Goal: Information Seeking & Learning: Learn about a topic

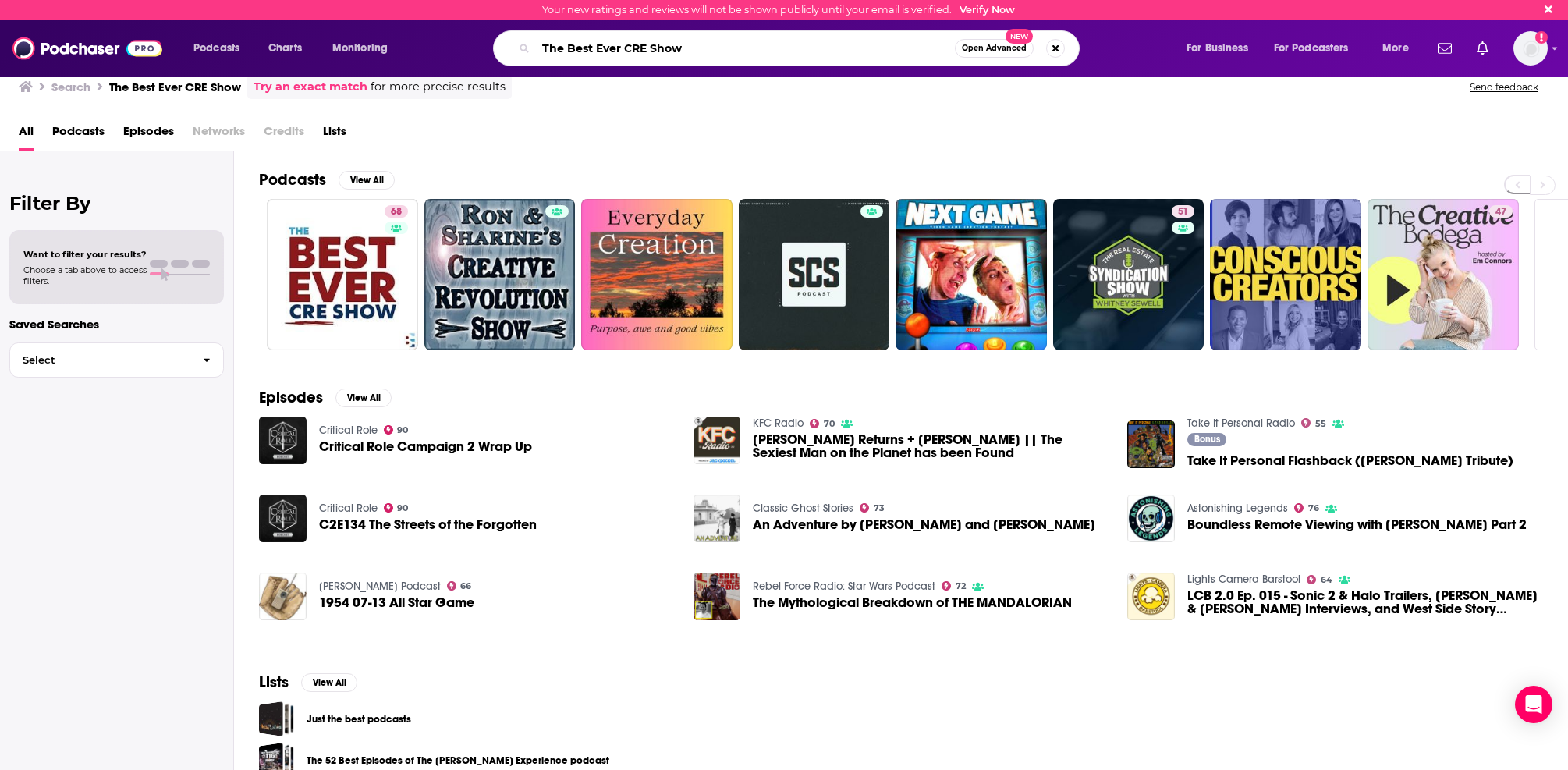
click at [661, 50] on input "The Best Ever CRE Show" at bounding box center [746, 48] width 419 height 25
paste input "Fort"
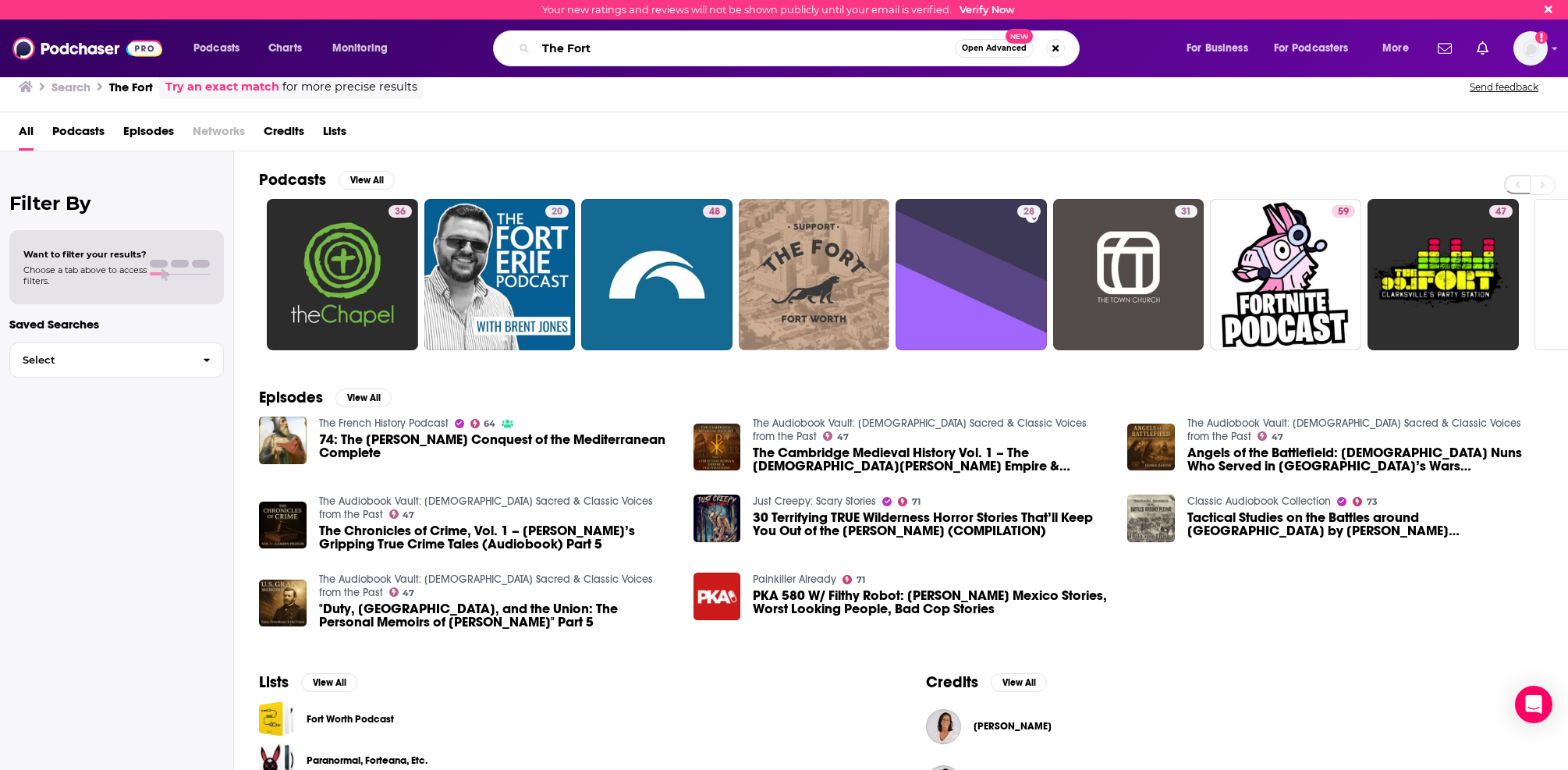
click at [711, 49] on input "The Fort" at bounding box center [746, 48] width 419 height 25
click at [705, 53] on input "The Fort" at bounding box center [746, 48] width 419 height 25
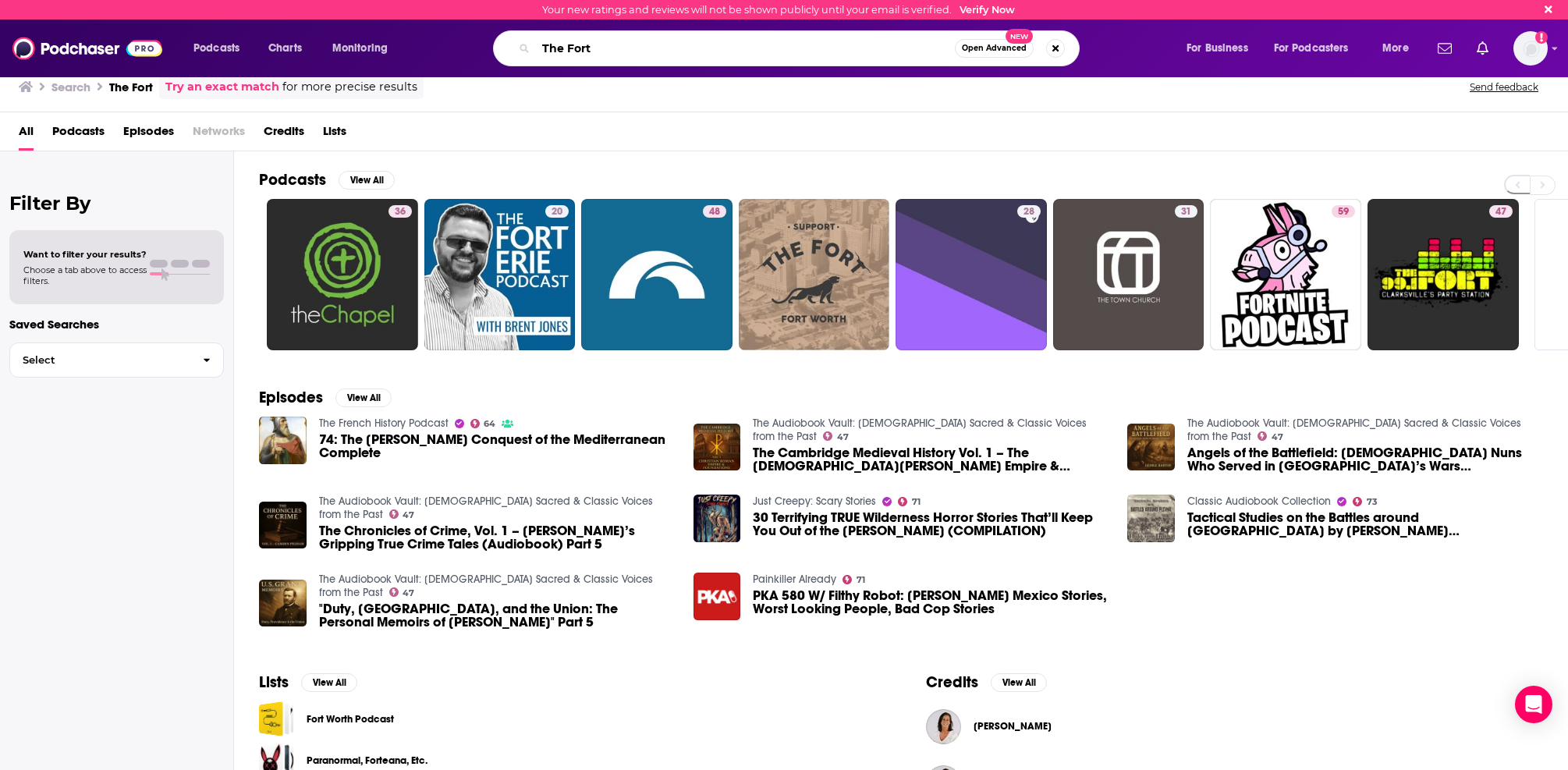
click at [705, 53] on input "The Fort" at bounding box center [746, 48] width 419 height 25
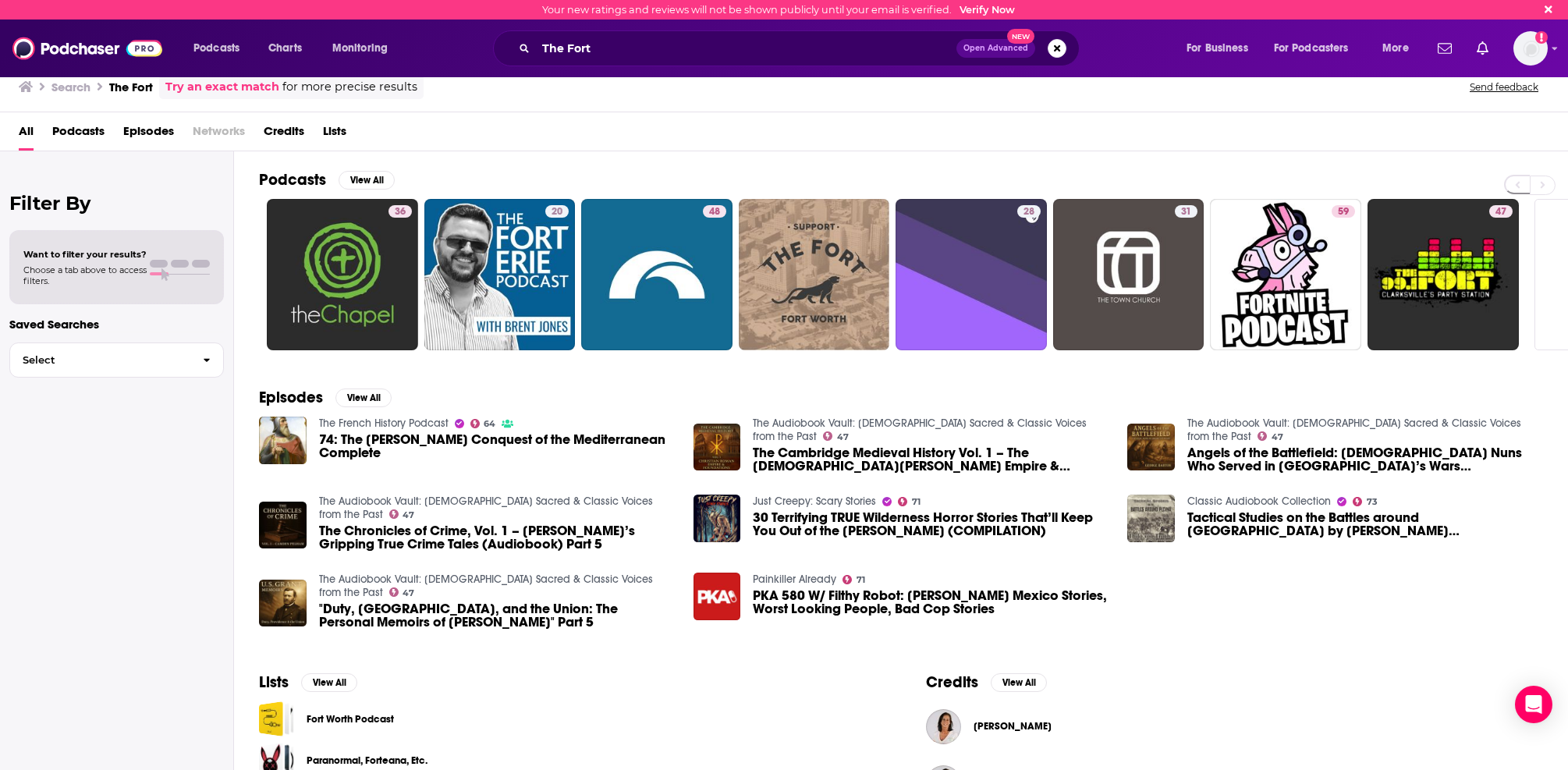
click at [687, 61] on div "The Fort Open Advanced New" at bounding box center [786, 48] width 586 height 36
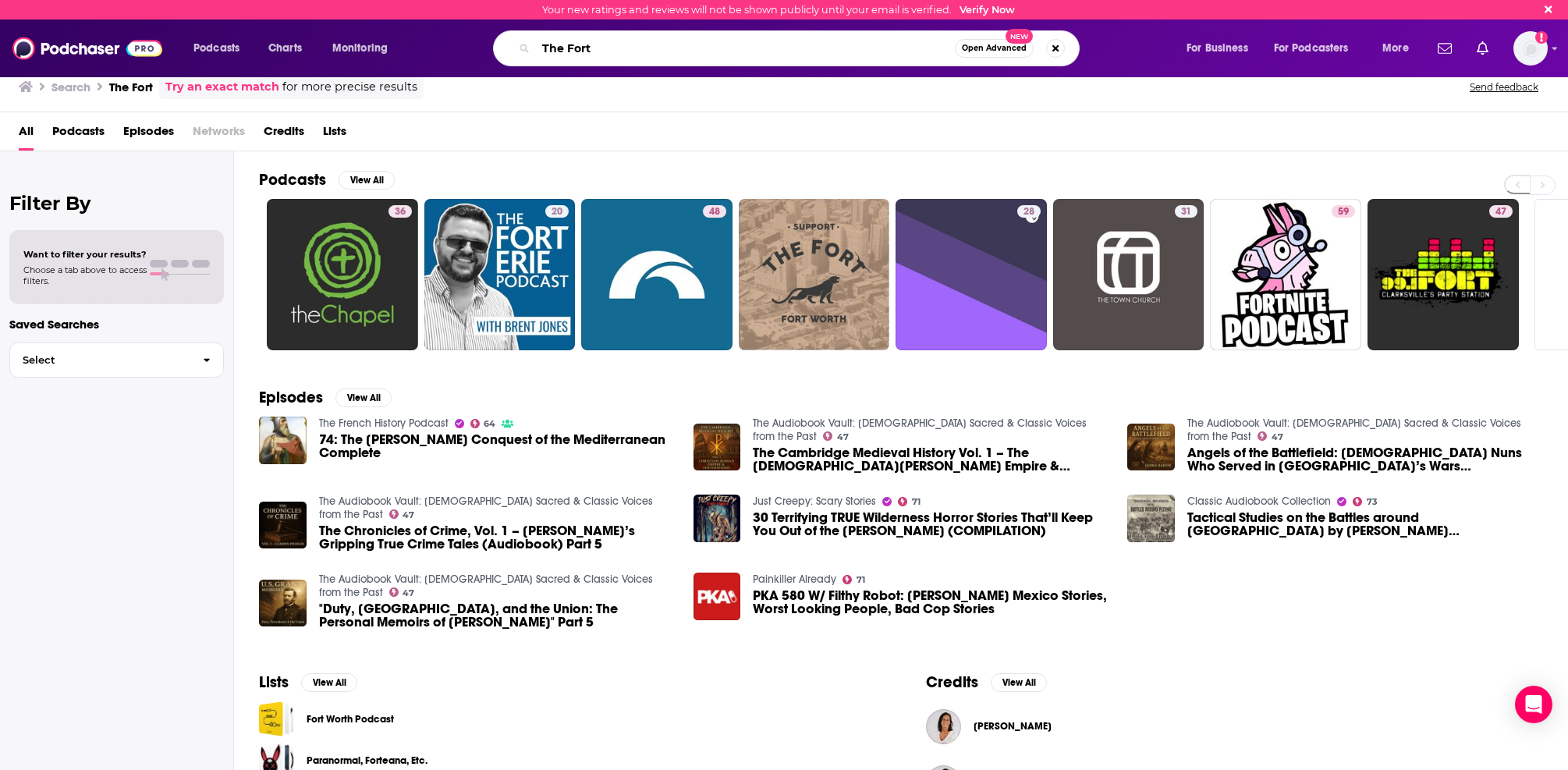
click at [666, 41] on input "The Fort" at bounding box center [746, 48] width 419 height 25
click at [665, 41] on input "The Fort" at bounding box center [746, 48] width 419 height 25
click at [698, 52] on input "The Fort" at bounding box center [746, 48] width 419 height 25
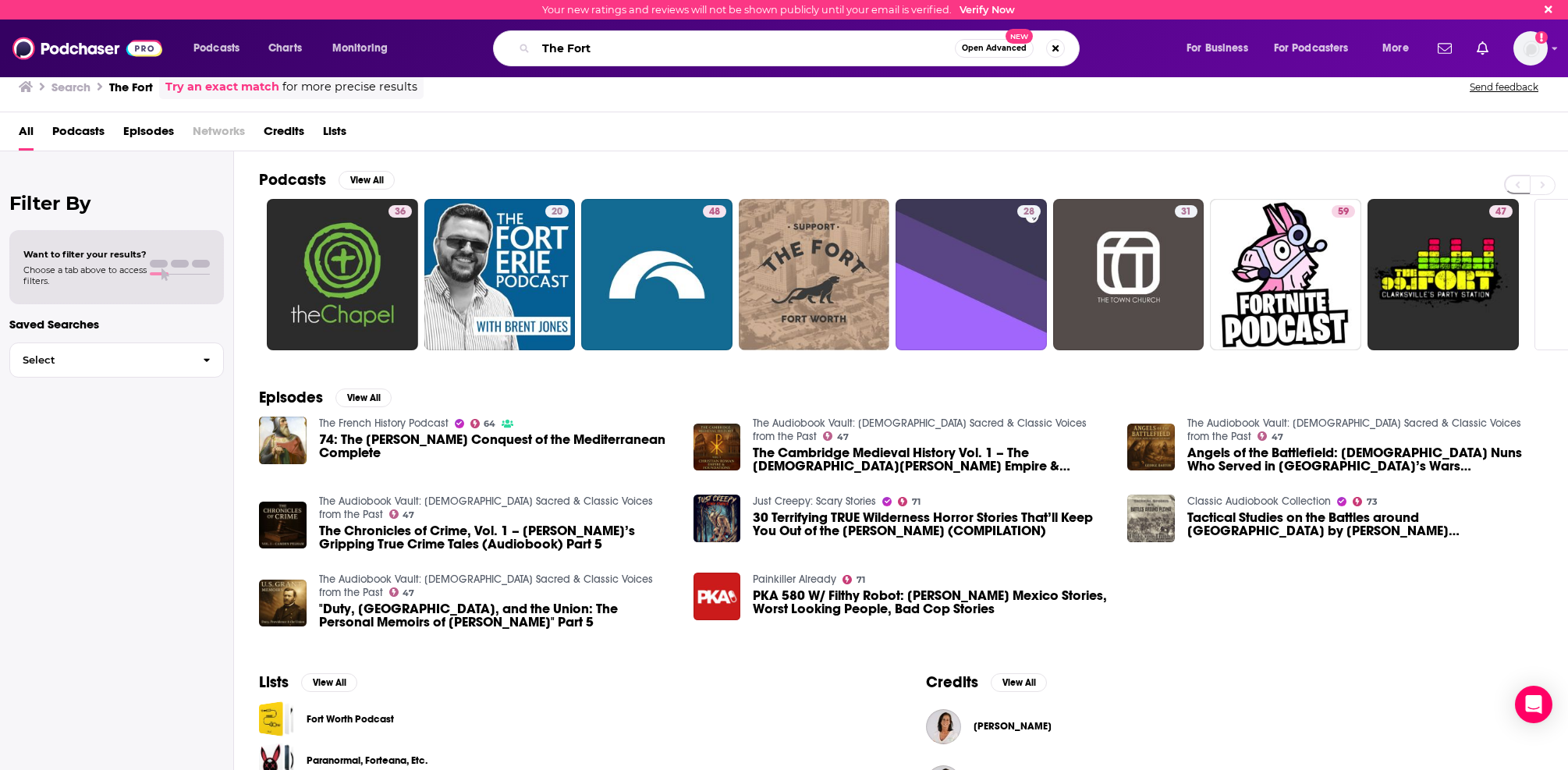
click at [698, 52] on input "The Fort" at bounding box center [746, 48] width 419 height 25
paste input "PropertyShe with [PERSON_NAME]"
type input "PropertyShe with [PERSON_NAME]"
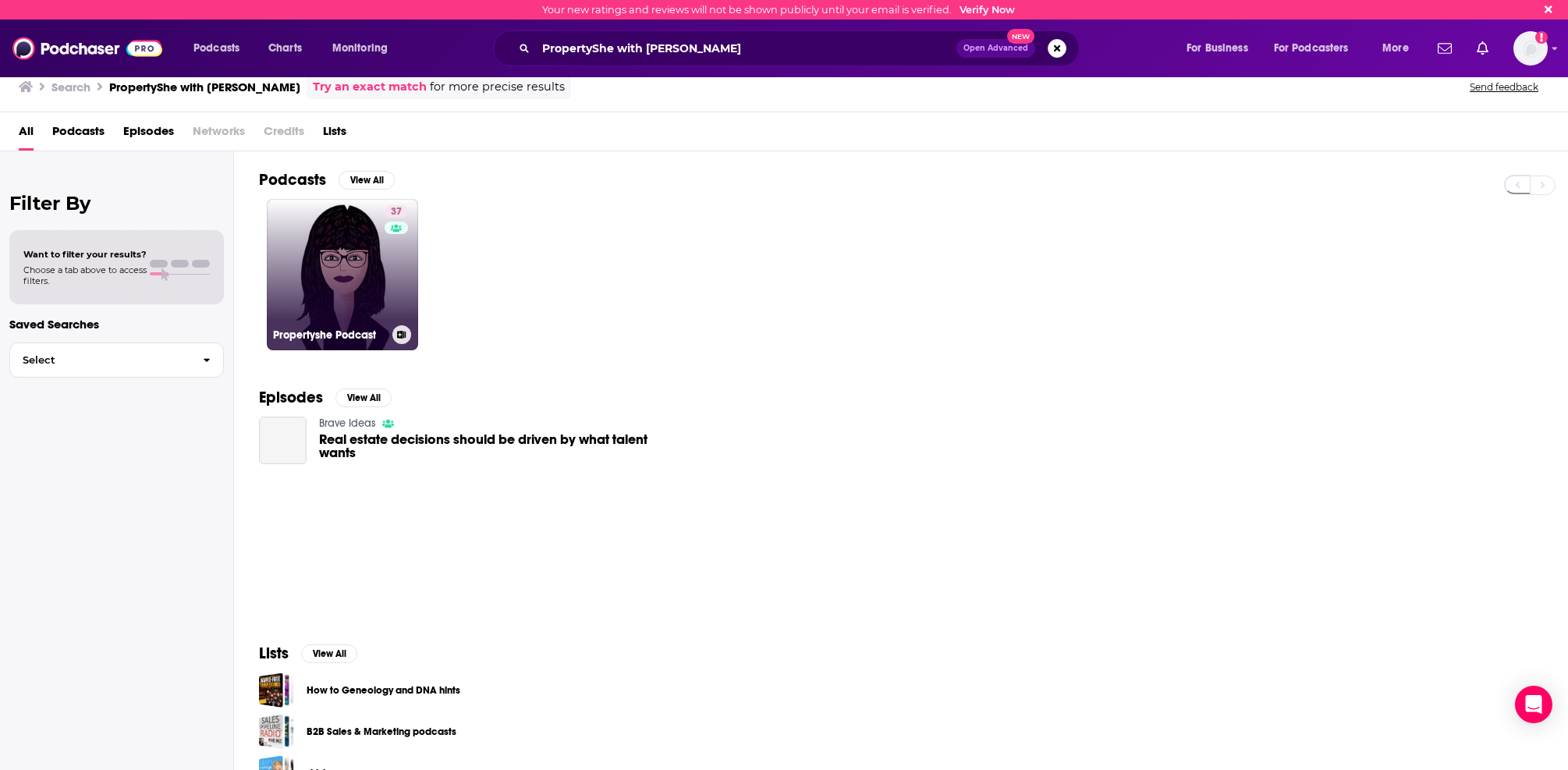
click at [351, 276] on link "37 Propertyshe Podcast" at bounding box center [343, 275] width 151 height 151
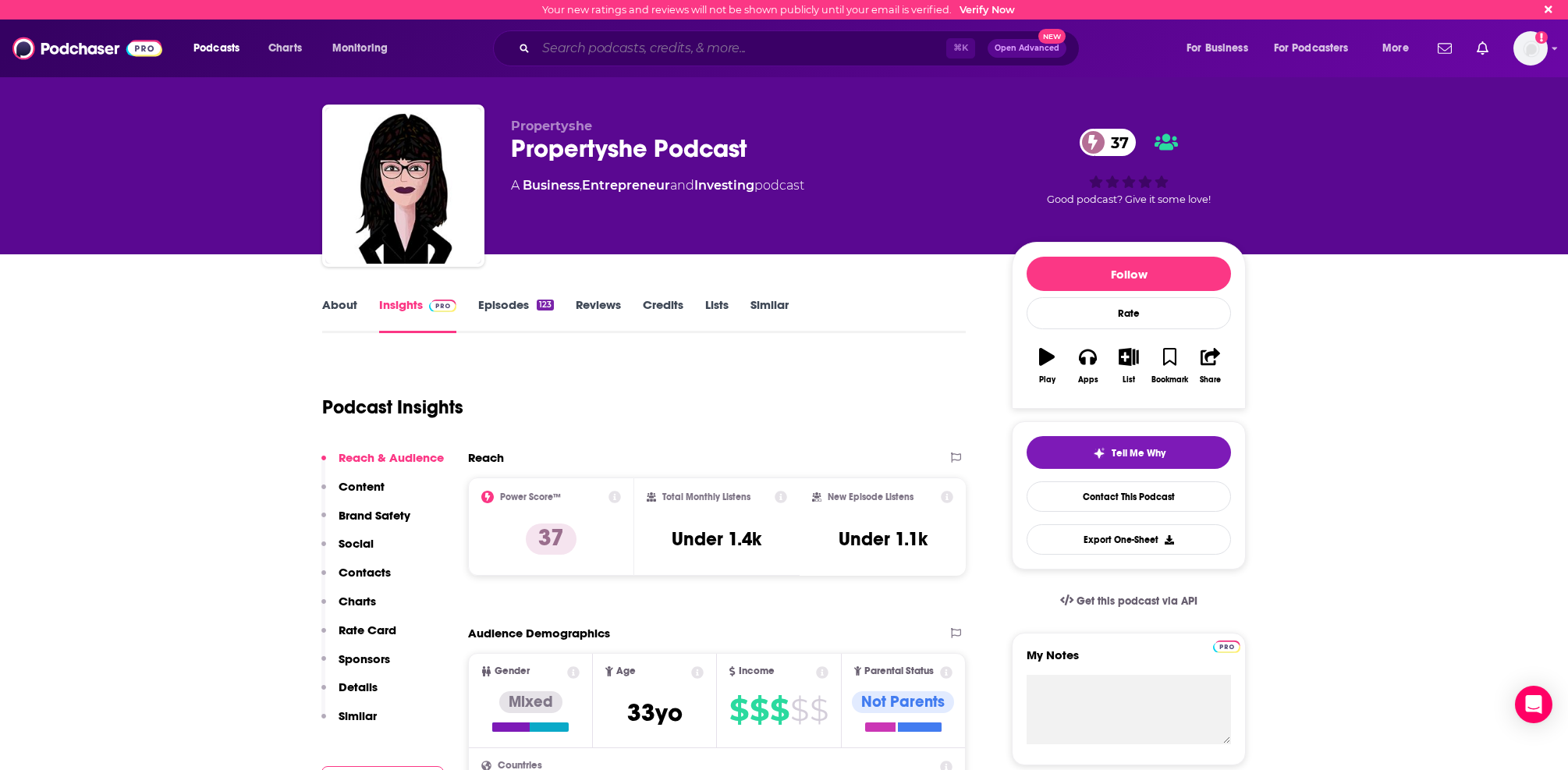
click at [597, 50] on input "Search podcasts, credits, & more..." at bounding box center [741, 48] width 410 height 25
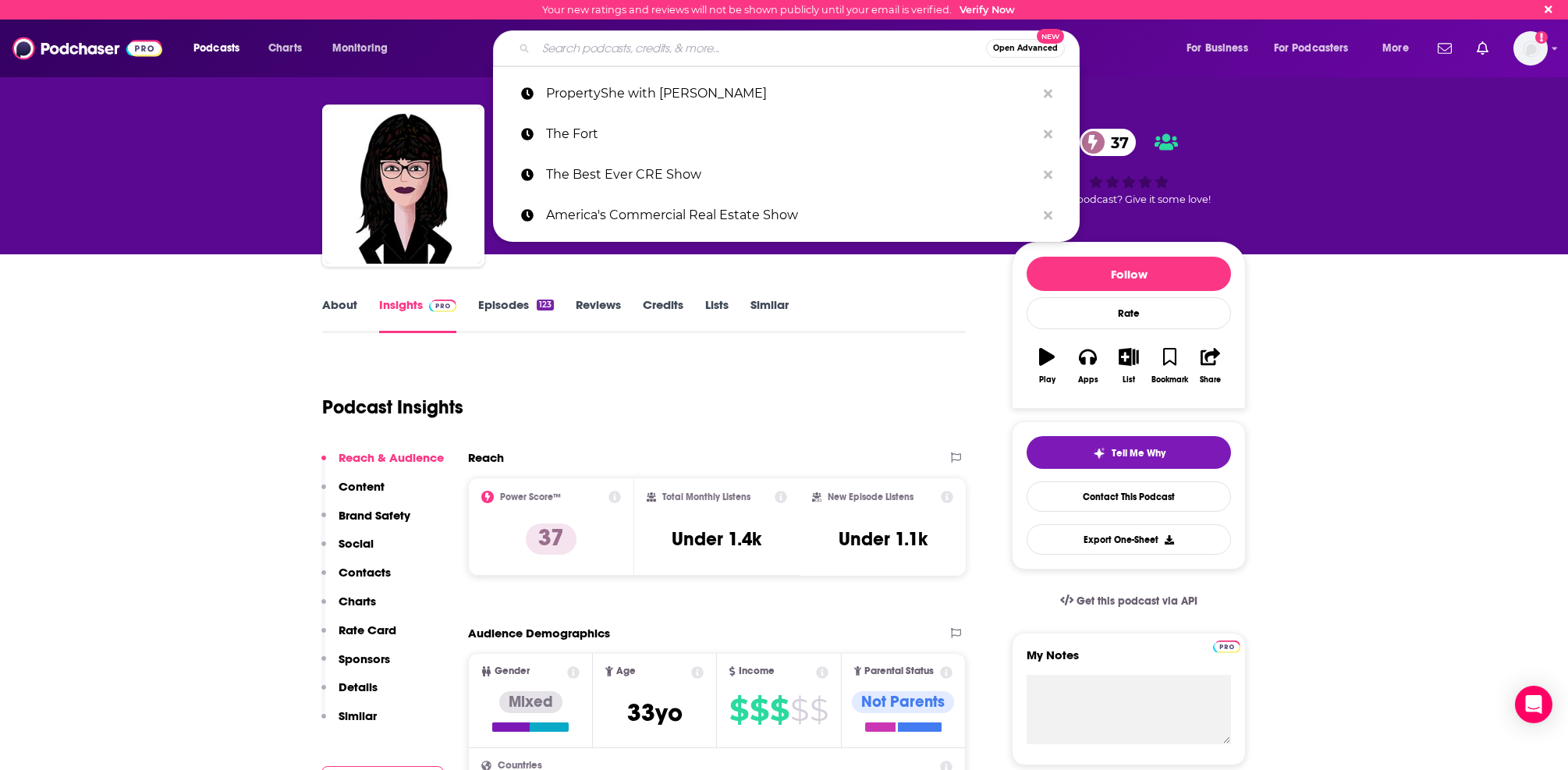
paste input "PropertyShe with [PERSON_NAME]"
type input "PropertyShe with [PERSON_NAME]"
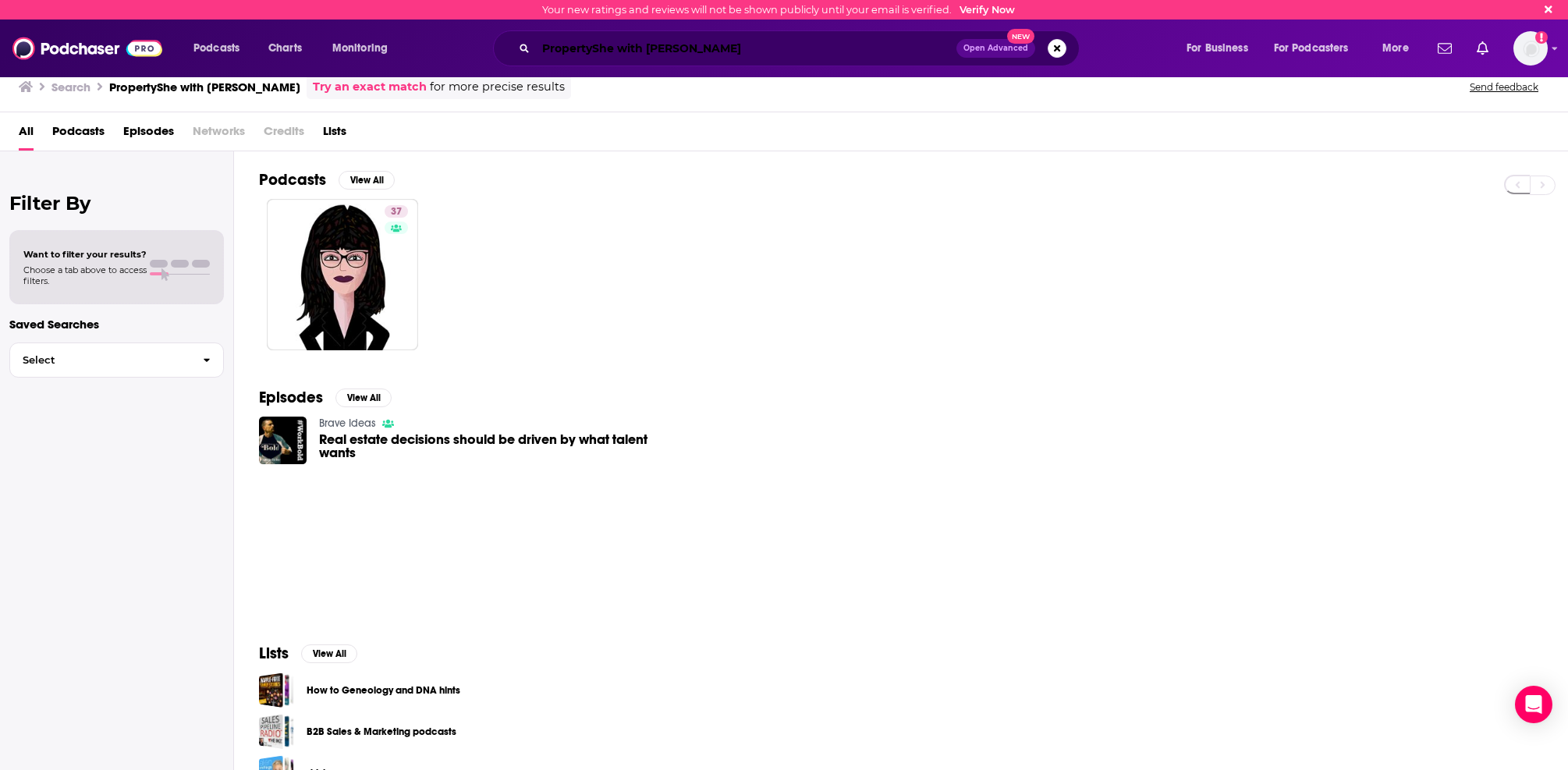
click at [748, 45] on input "PropertyShe with [PERSON_NAME]" at bounding box center [747, 48] width 421 height 25
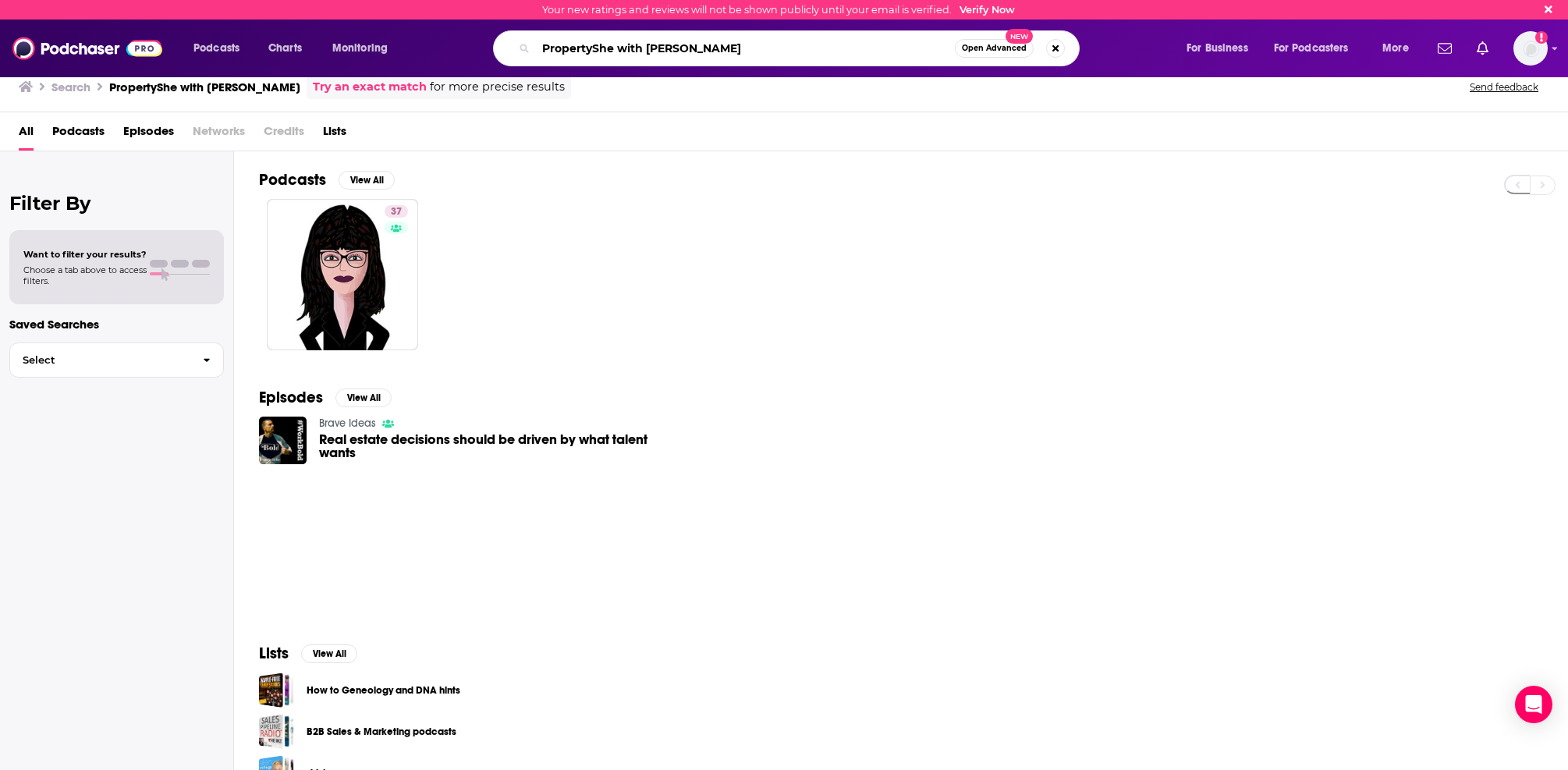
click at [748, 45] on input "PropertyShe with [PERSON_NAME]" at bounding box center [746, 48] width 419 height 25
type input "the weekly take"
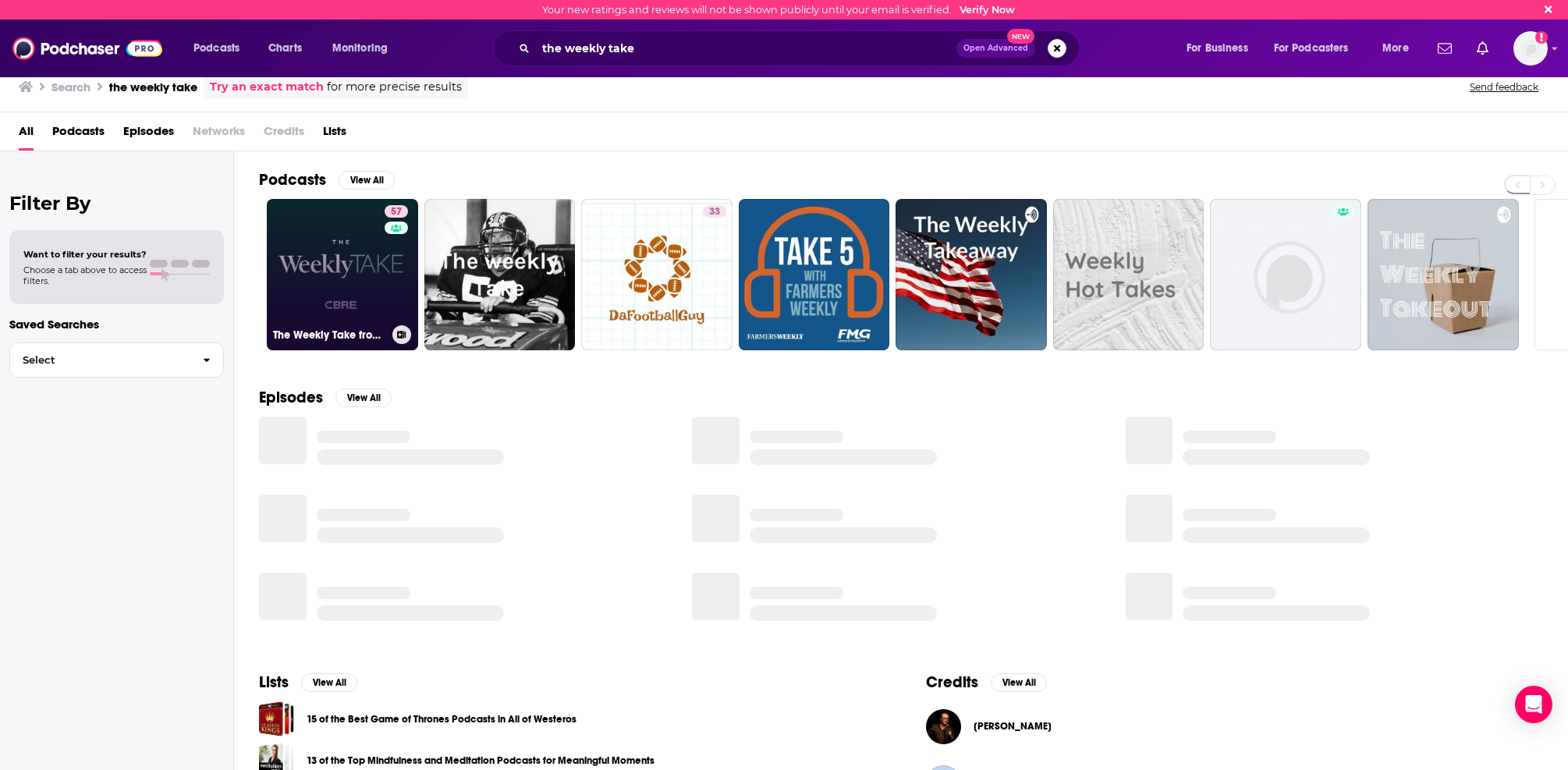
click at [347, 280] on link "57 The Weekly Take from [GEOGRAPHIC_DATA]" at bounding box center [343, 275] width 151 height 151
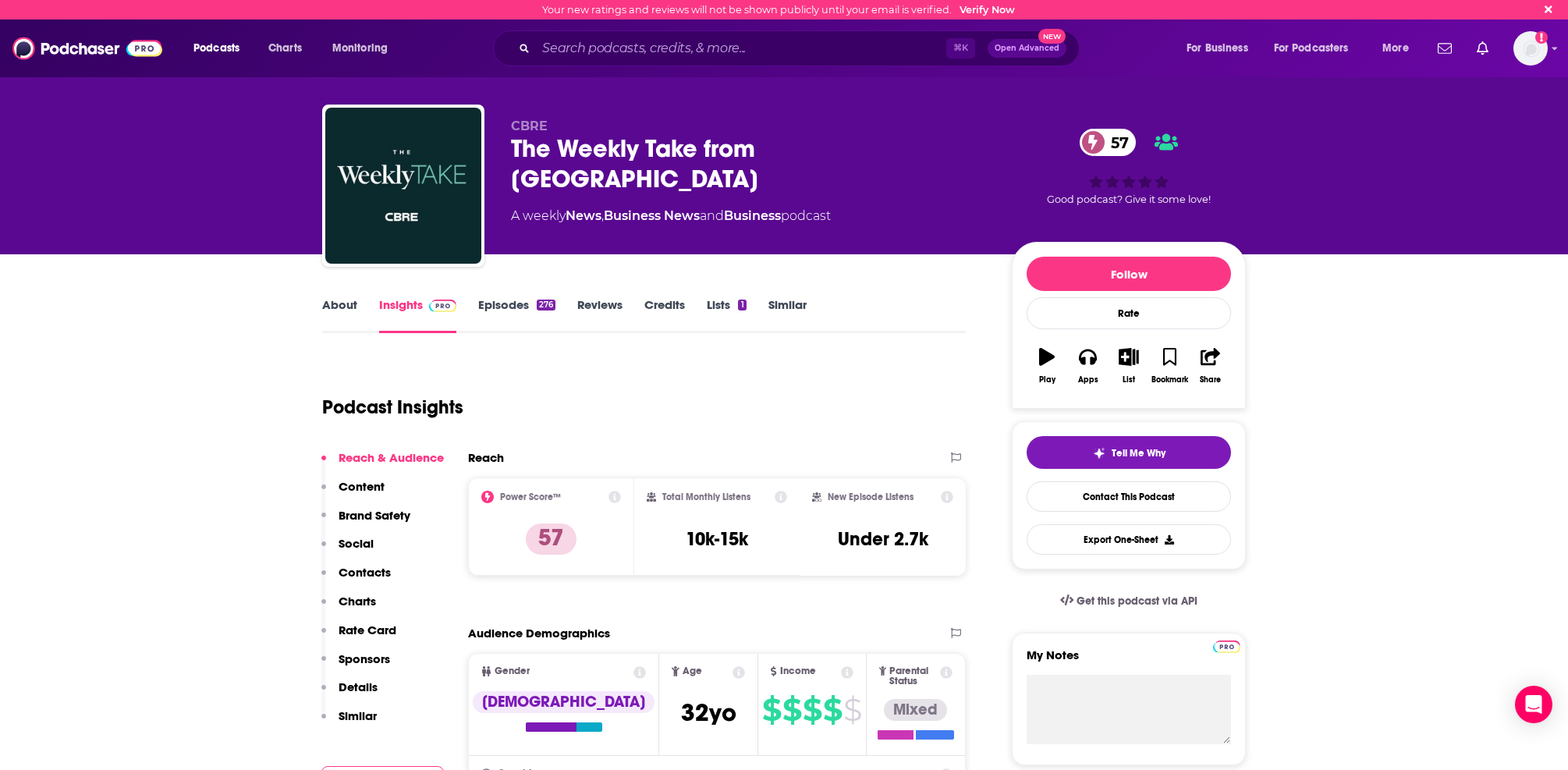
click at [527, 305] on link "Episodes 276" at bounding box center [516, 315] width 77 height 36
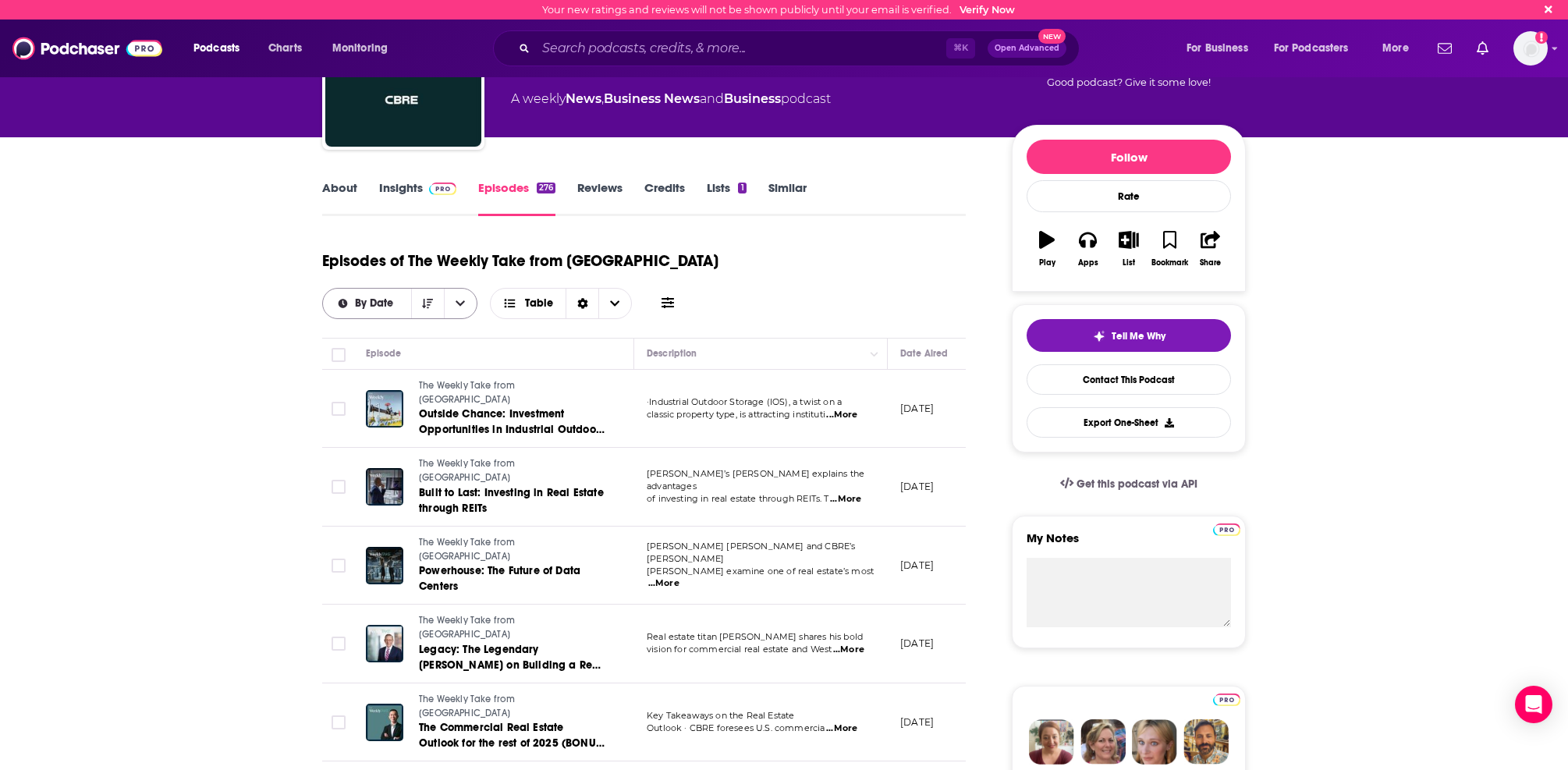
scroll to position [127, 0]
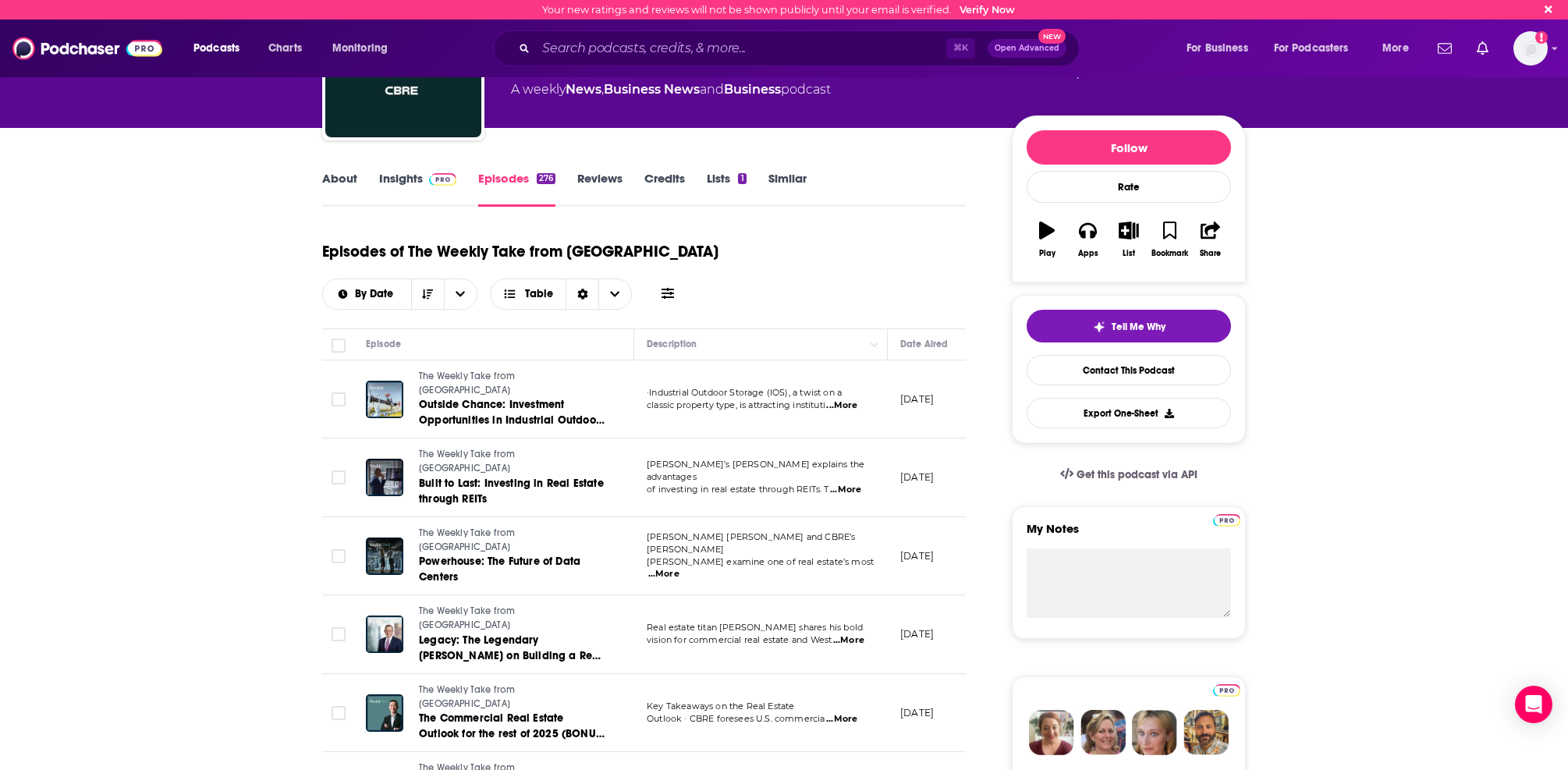
click at [850, 399] on span "...More" at bounding box center [841, 406] width 31 height 13
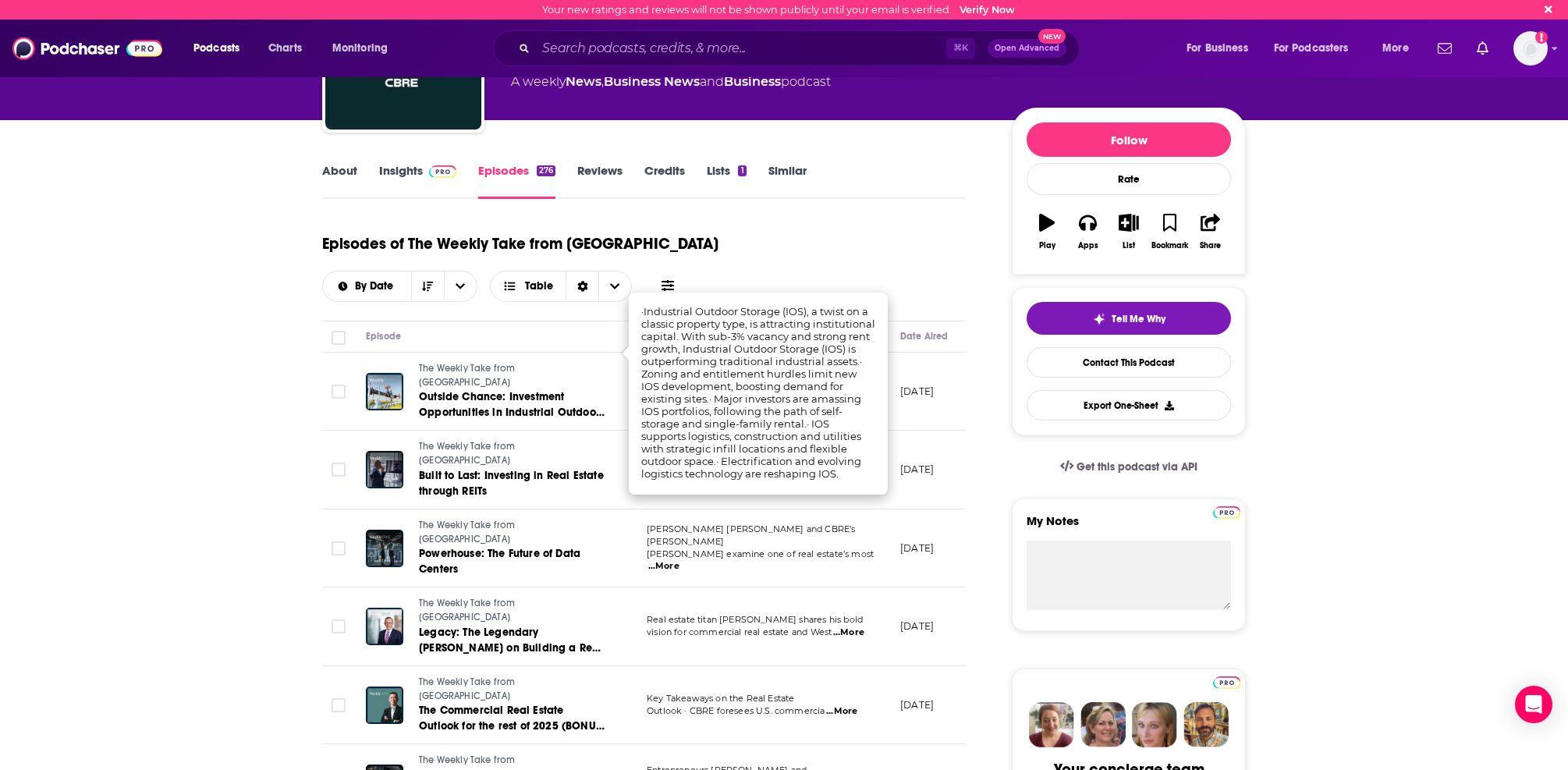
click at [708, 627] on span "vision for commercial real estate and West" at bounding box center [739, 632] width 185 height 11
